Goal: Task Accomplishment & Management: Use online tool/utility

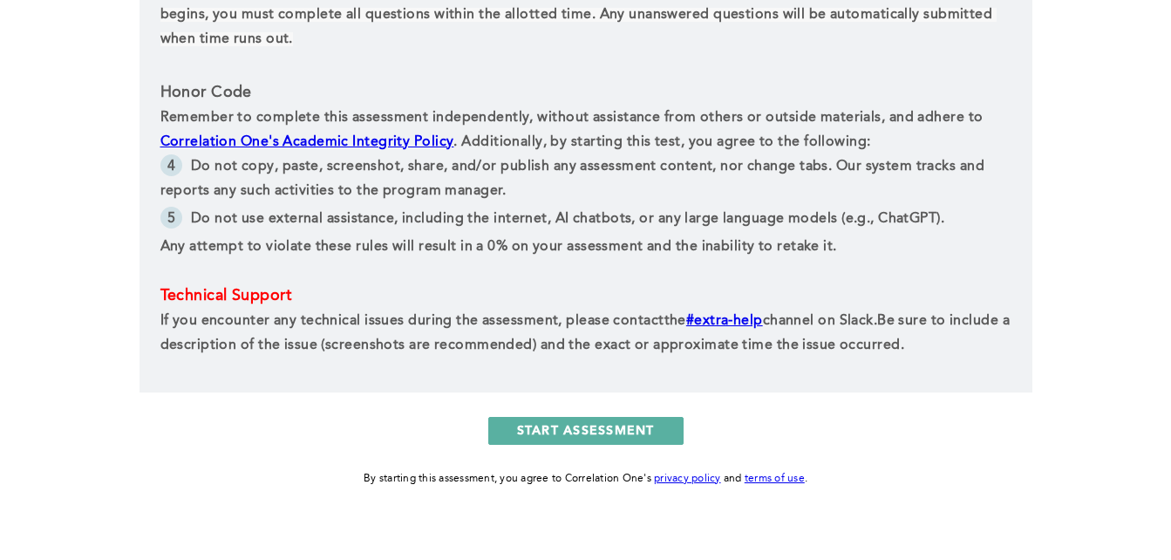
scroll to position [880, 0]
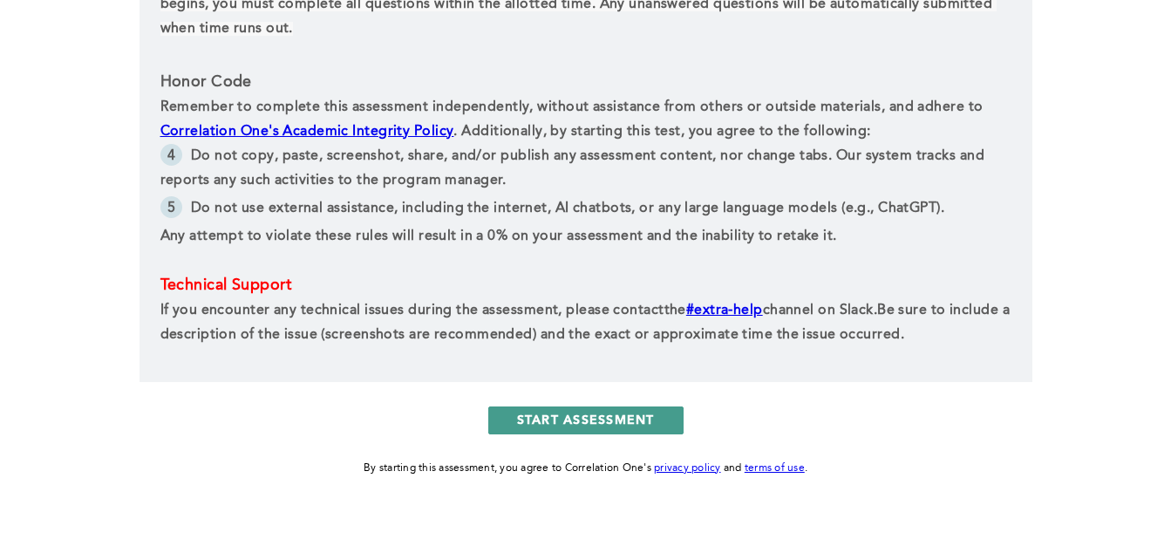
click at [589, 420] on button "START ASSESSMENT" at bounding box center [585, 420] width 195 height 28
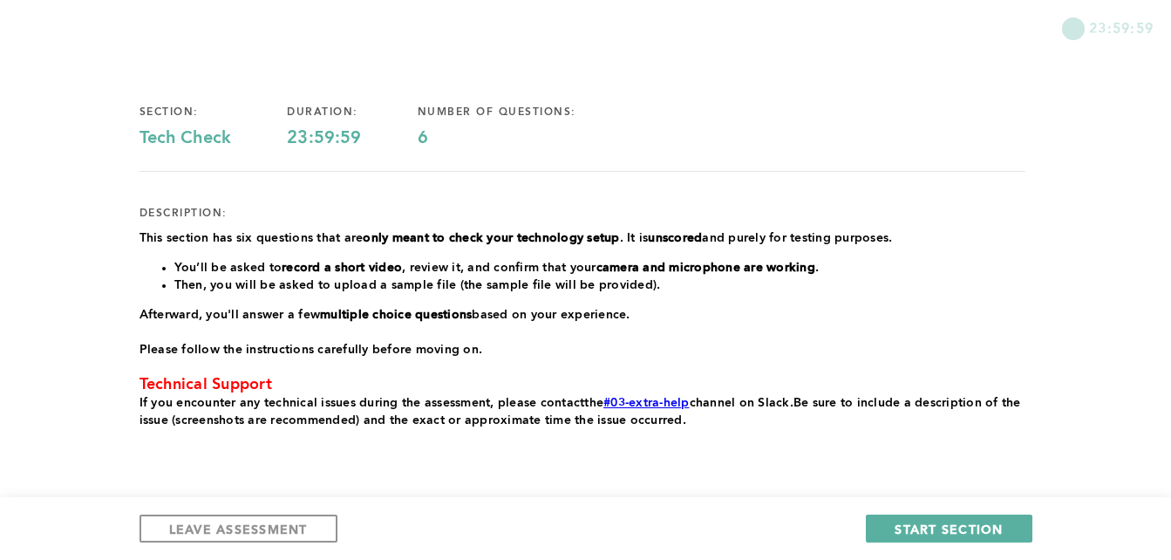
scroll to position [148, 0]
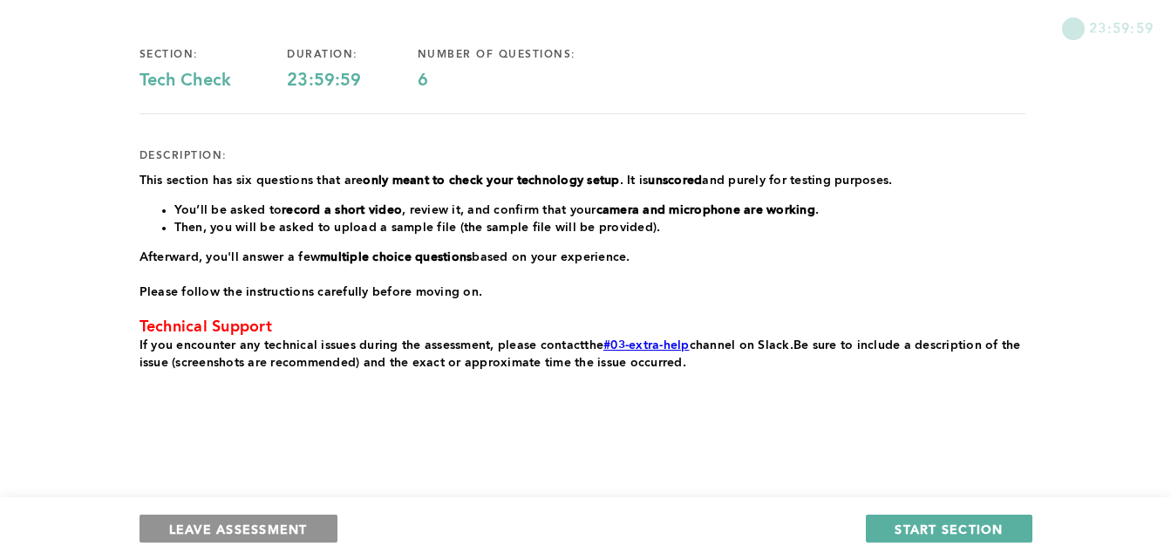
click at [252, 521] on span "LEAVE ASSESSMENT" at bounding box center [238, 529] width 139 height 17
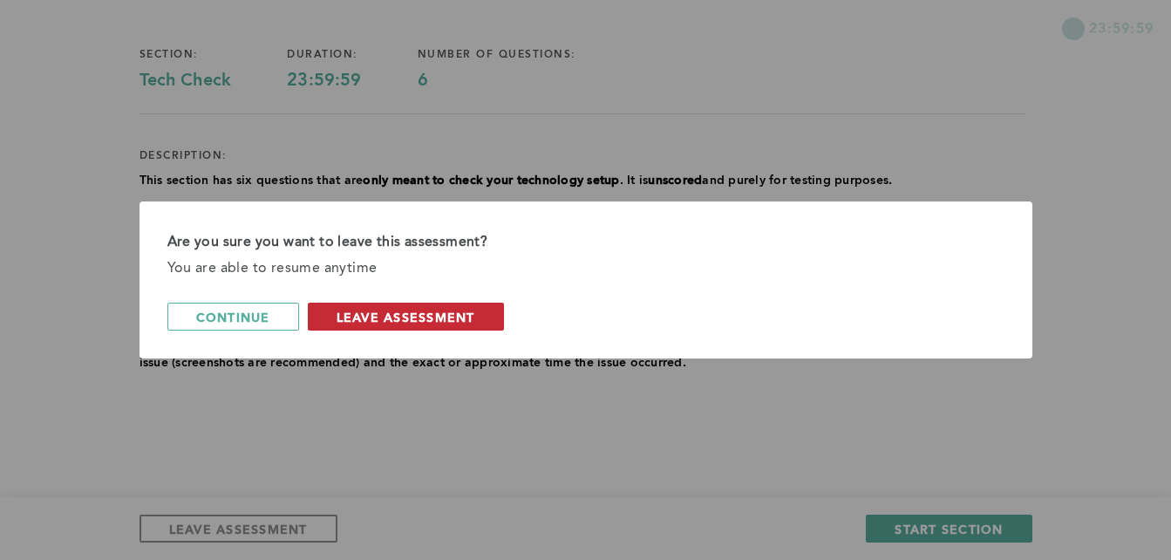
click at [353, 312] on span "leave assessment" at bounding box center [406, 317] width 139 height 17
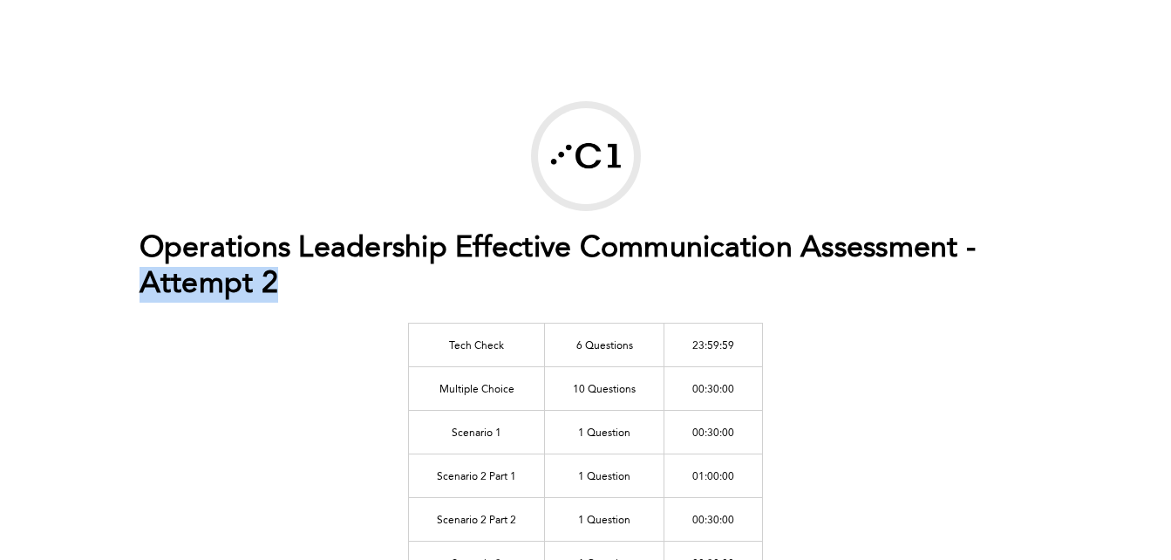
drag, startPoint x: 1166, startPoint y: 199, endPoint x: 1183, endPoint y: 310, distance: 112.1
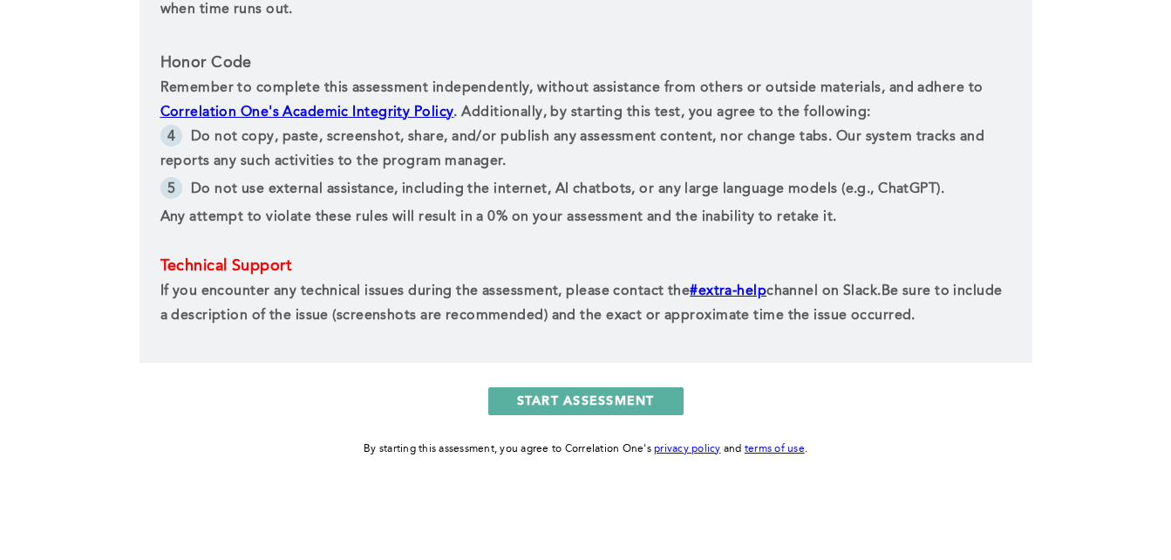
drag, startPoint x: 894, startPoint y: 96, endPoint x: 932, endPoint y: 222, distance: 131.3
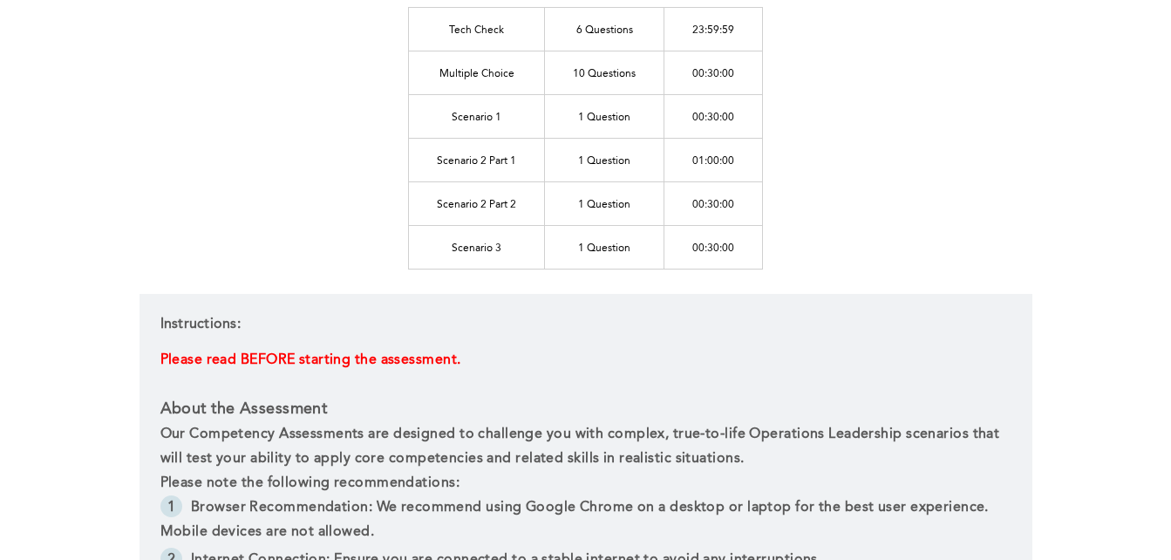
drag, startPoint x: 936, startPoint y: 222, endPoint x: 962, endPoint y: 146, distance: 80.3
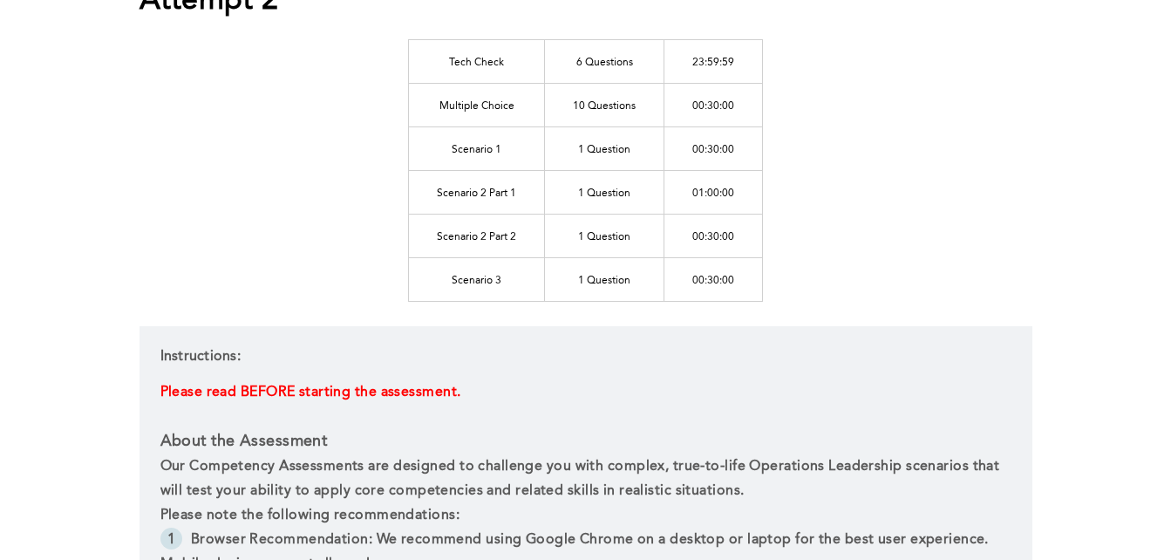
drag, startPoint x: 884, startPoint y: 188, endPoint x: 900, endPoint y: 182, distance: 16.8
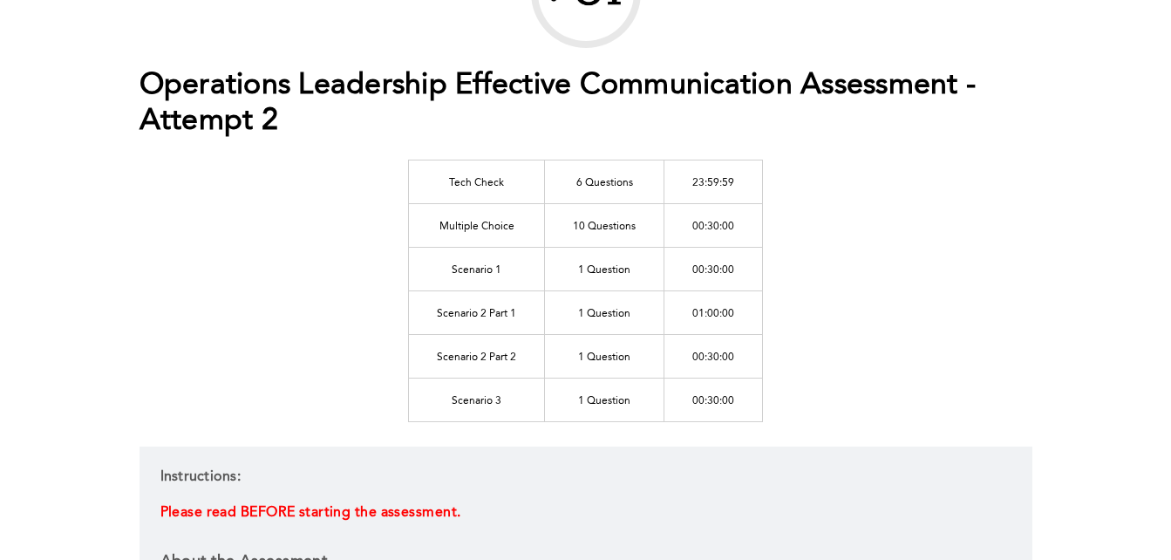
scroll to position [192, 0]
